Goal: Transaction & Acquisition: Book appointment/travel/reservation

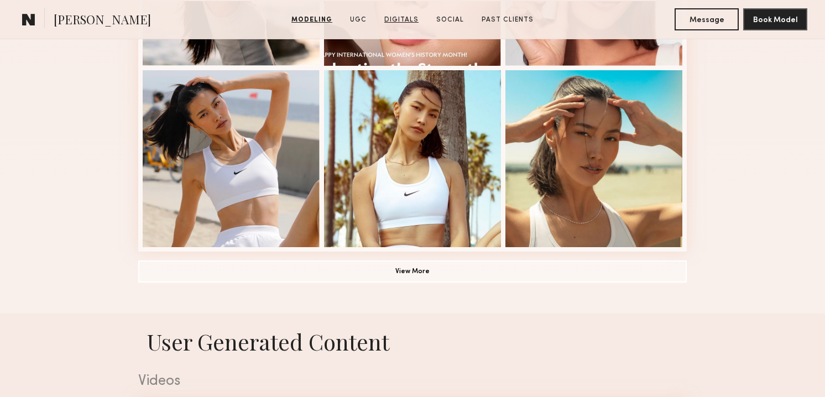
scroll to position [801, 0]
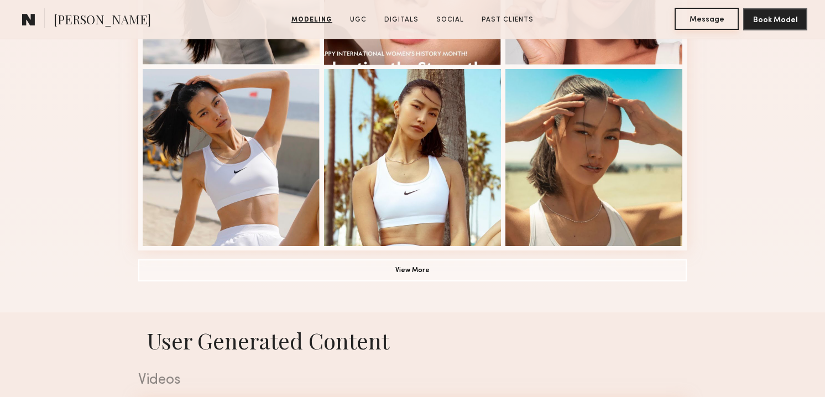
click at [687, 18] on button "Message" at bounding box center [706, 19] width 64 height 22
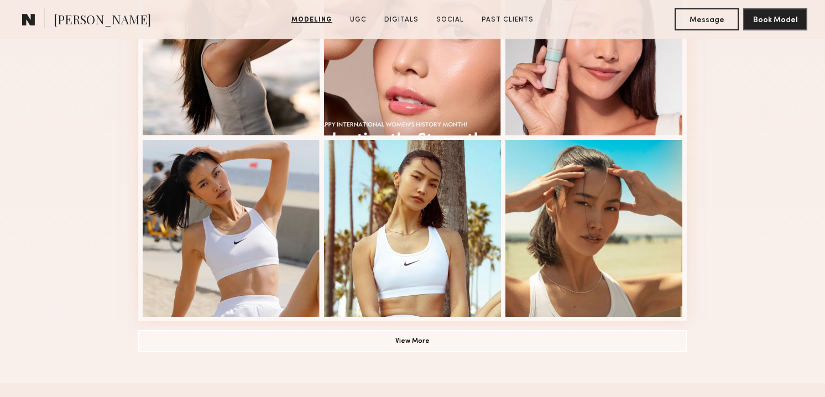
scroll to position [733, 0]
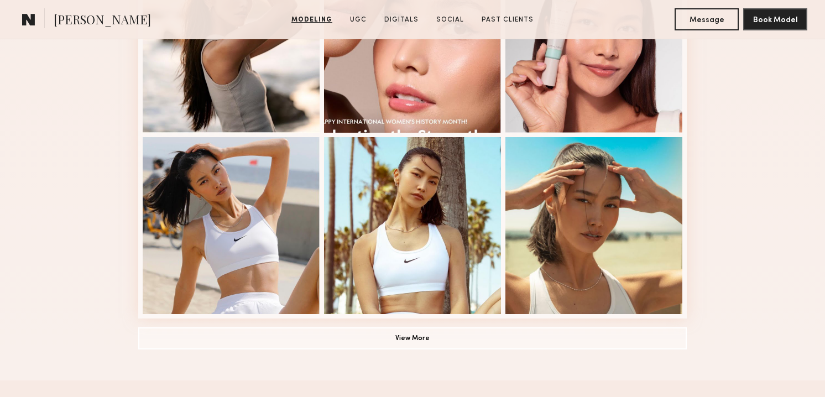
click at [382, 336] on button "View More" at bounding box center [412, 338] width 548 height 22
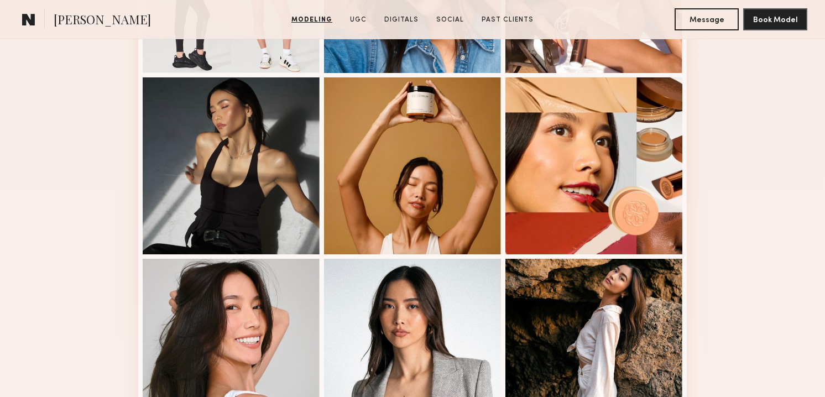
scroll to position [1175, 0]
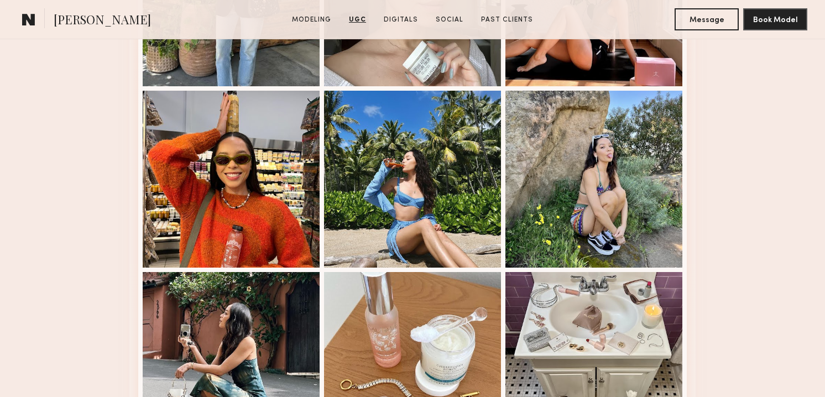
scroll to position [2263, 0]
